Goal: Answer question/provide support: Share knowledge or assist other users

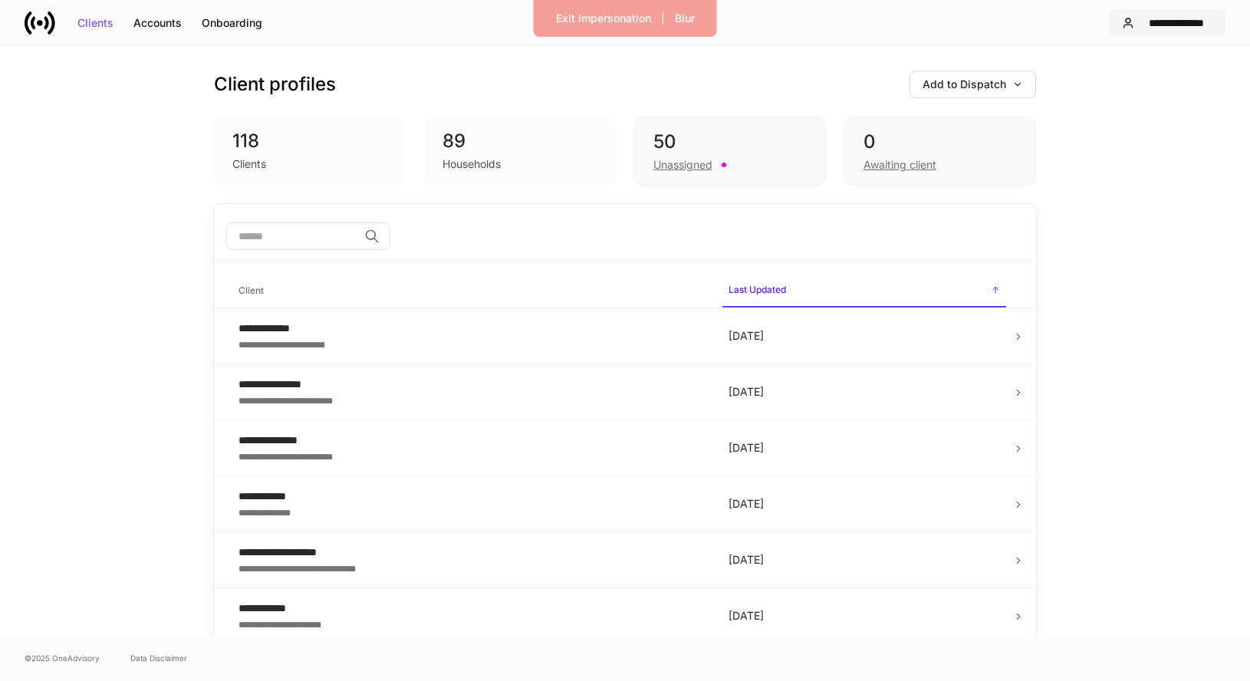
click at [1146, 21] on div "**********" at bounding box center [1176, 23] width 72 height 11
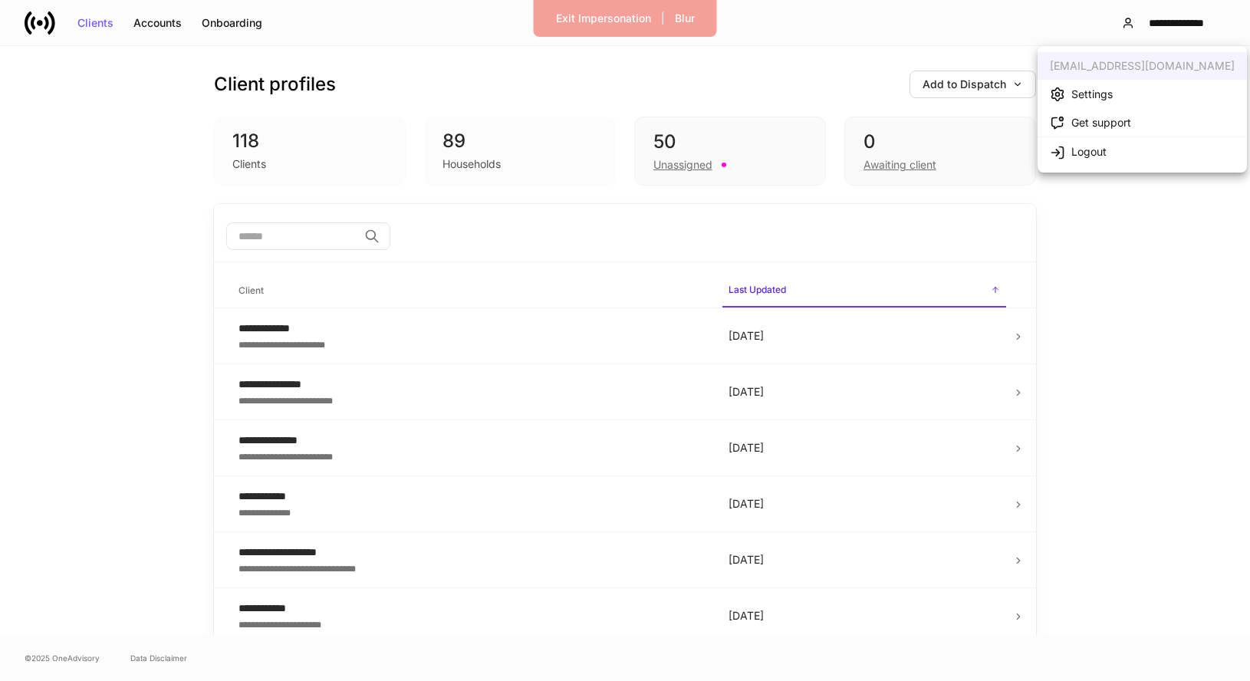
click at [1090, 93] on div "Settings" at bounding box center [1091, 94] width 41 height 15
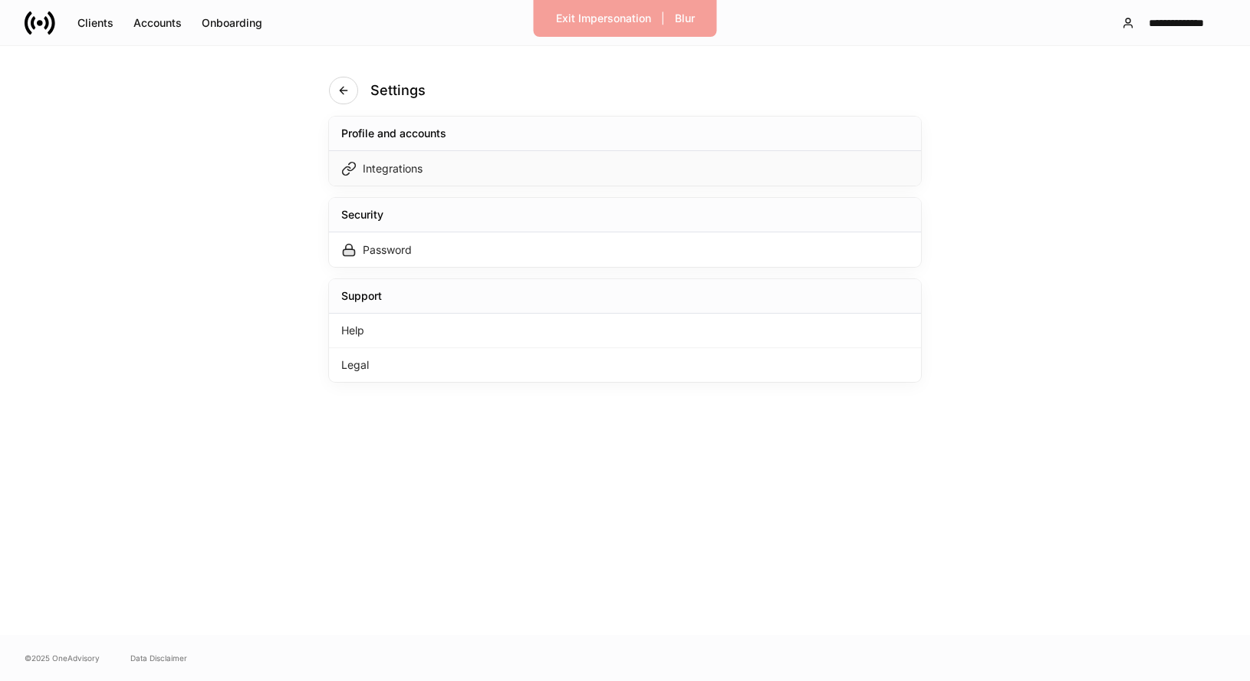
click at [574, 166] on div "Integrations" at bounding box center [625, 168] width 592 height 35
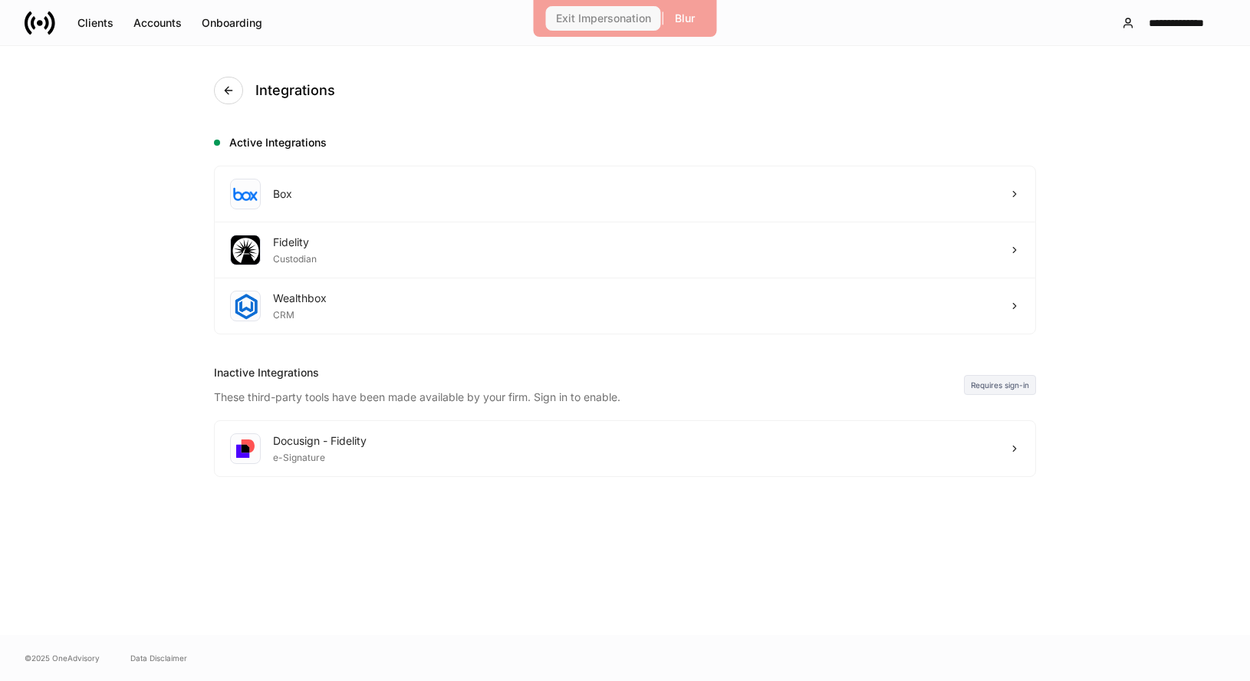
click at [610, 17] on div "Exit Impersonation" at bounding box center [603, 18] width 95 height 11
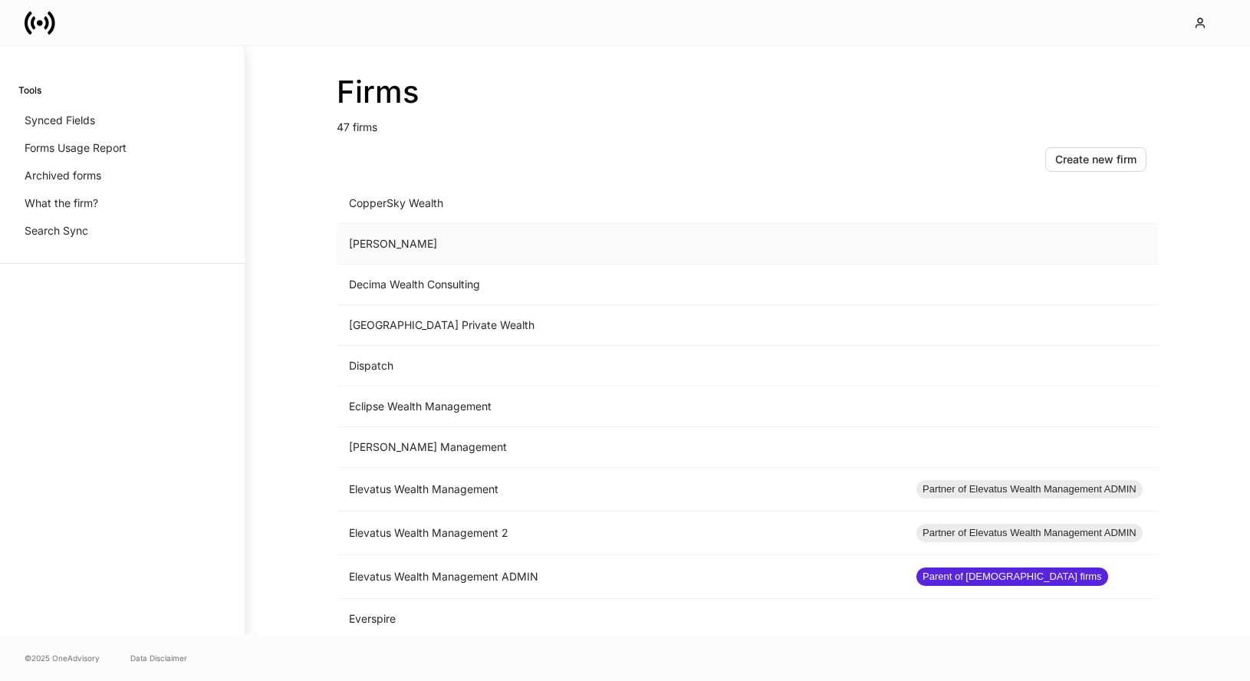
scroll to position [804, 0]
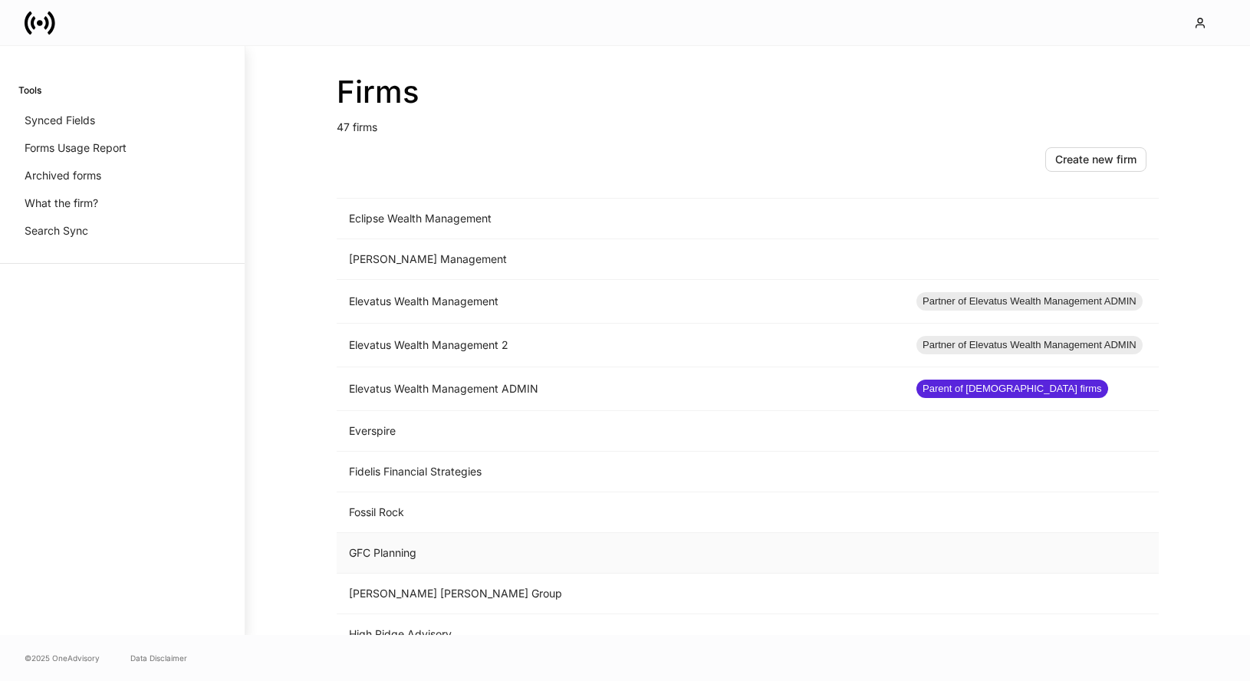
click at [436, 558] on td "GFC Planning" at bounding box center [620, 553] width 567 height 41
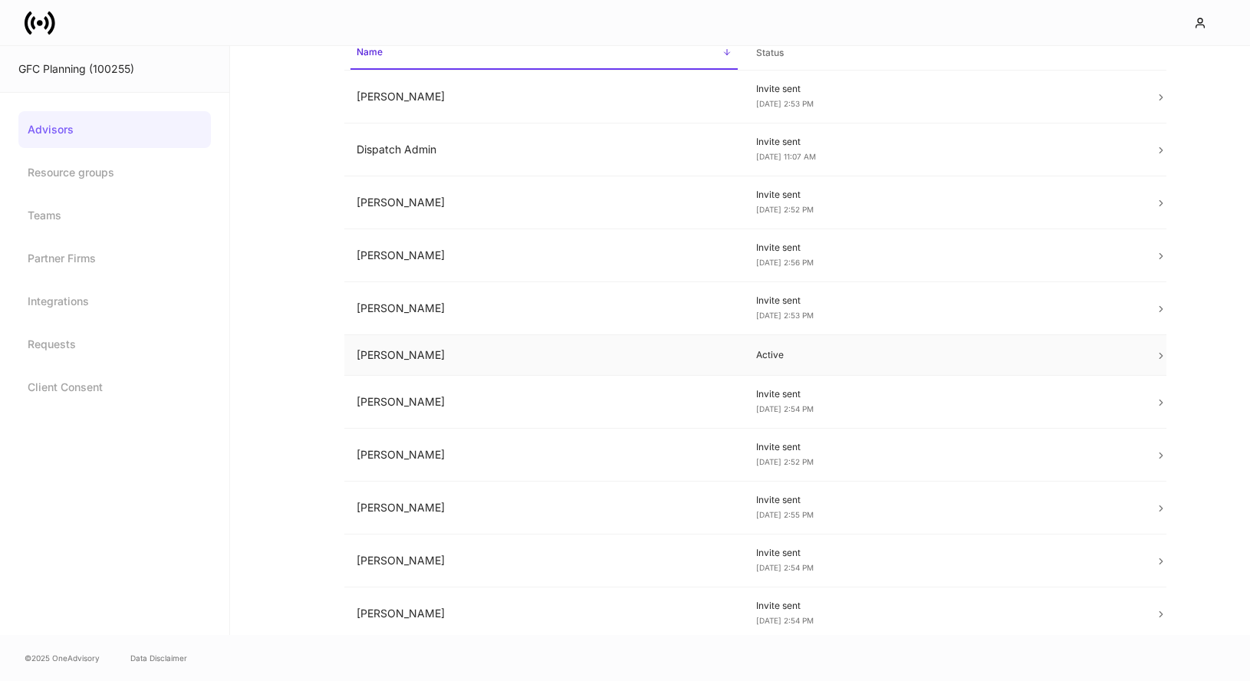
scroll to position [175, 0]
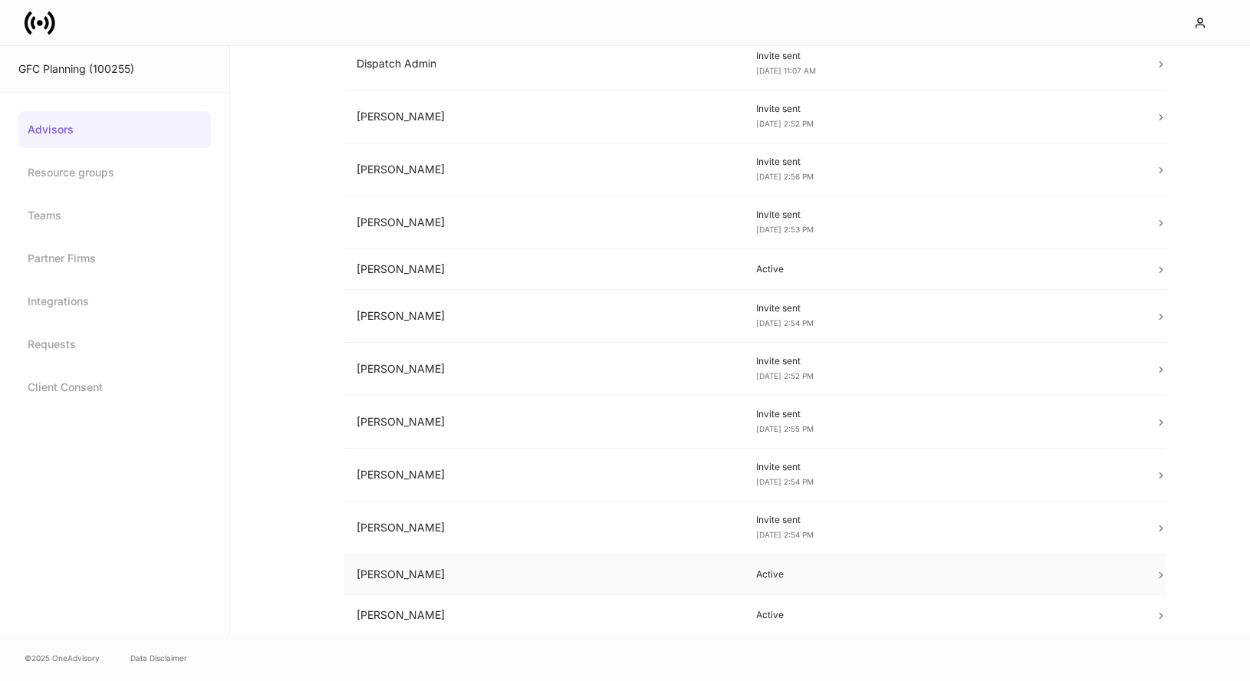
click at [554, 556] on td "Olivia Fleming" at bounding box center [544, 574] width 400 height 41
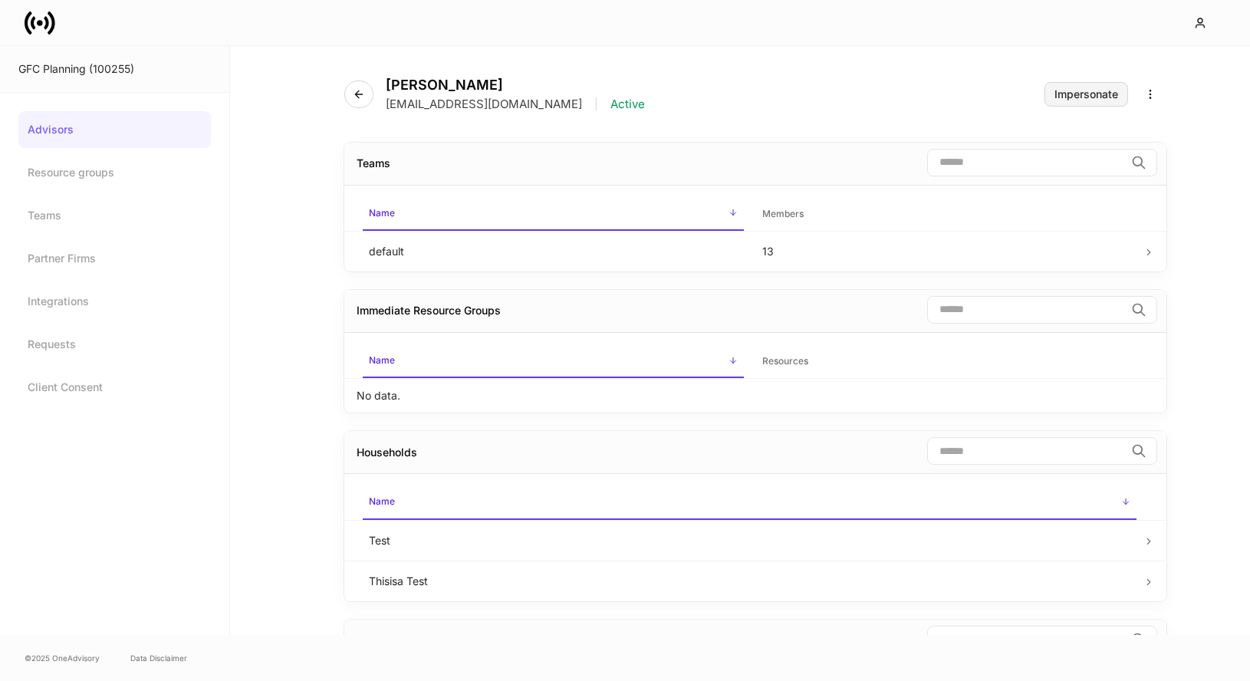
click at [1073, 91] on div "Impersonate" at bounding box center [1086, 94] width 64 height 11
click at [49, 16] on icon at bounding box center [40, 23] width 31 height 31
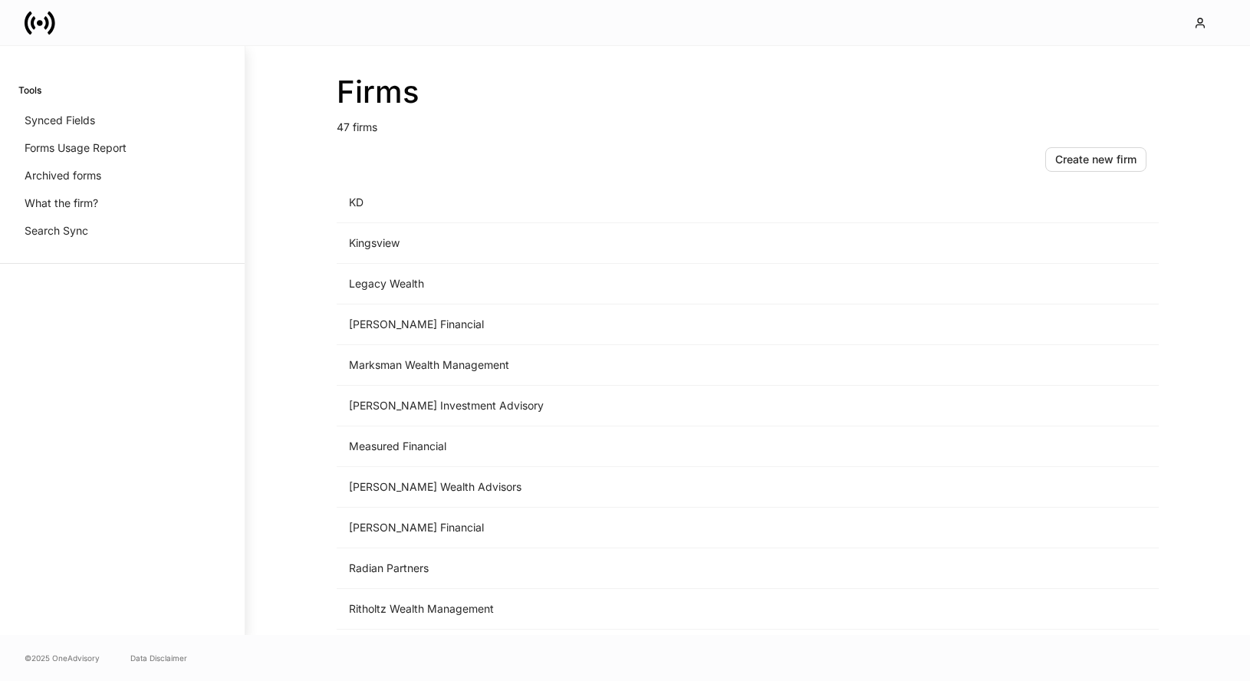
scroll to position [1514, 0]
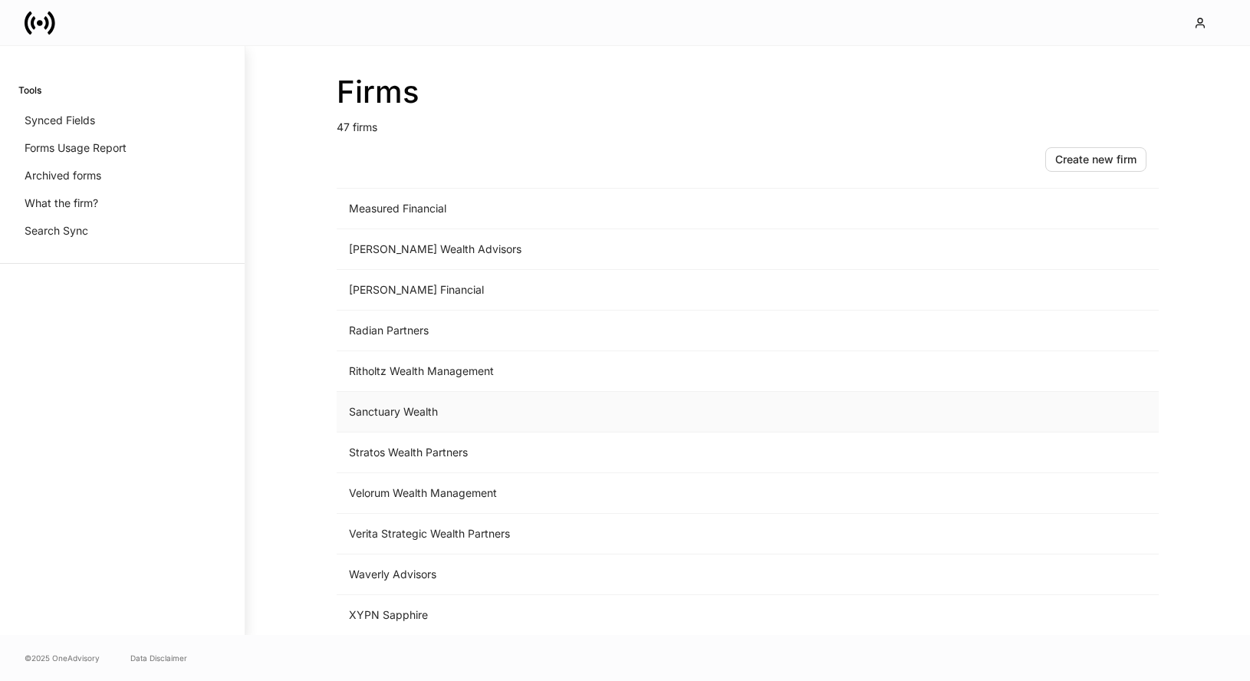
click at [418, 415] on td "Sanctuary Wealth" at bounding box center [620, 412] width 567 height 41
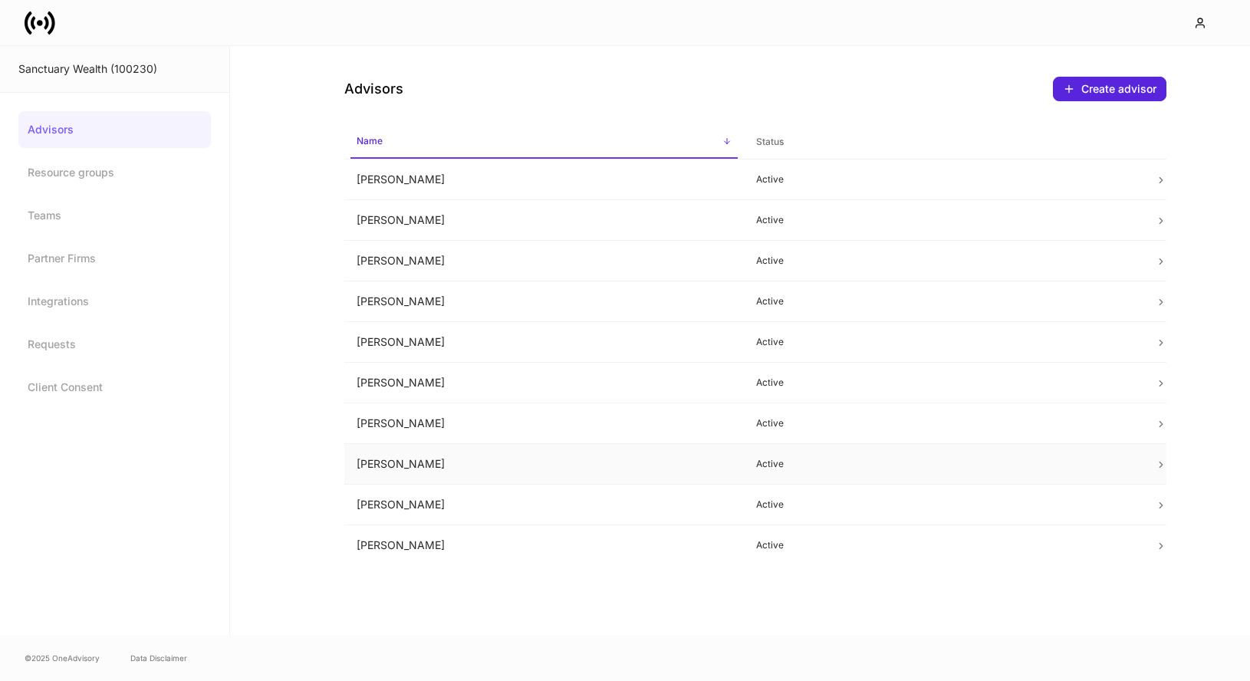
click at [615, 460] on td "Olivia Fleming" at bounding box center [544, 464] width 400 height 41
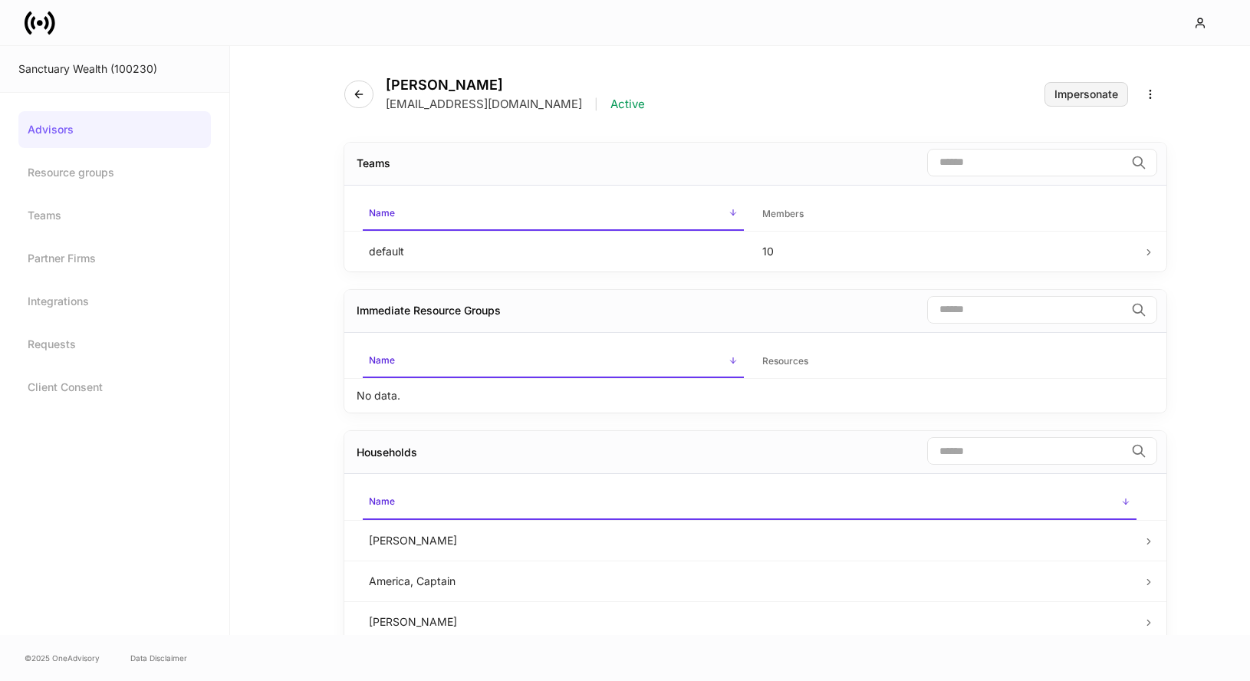
click at [1086, 96] on div "Impersonate" at bounding box center [1086, 94] width 64 height 11
